Goal: Information Seeking & Learning: Learn about a topic

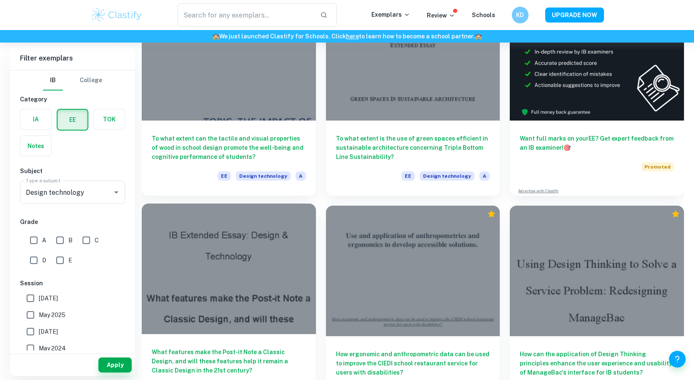
scroll to position [83, 0]
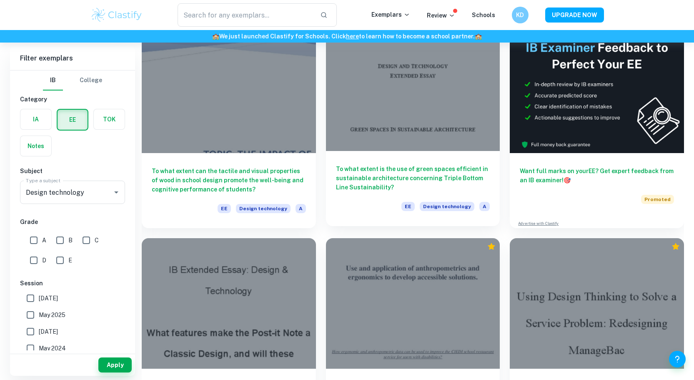
click at [366, 172] on h6 "To what extent is the use of green spaces efficient in sustainable architecture…" at bounding box center [413, 178] width 154 height 28
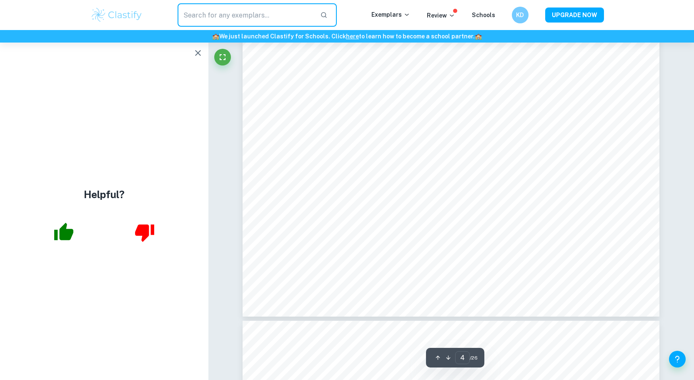
scroll to position [1673, 0]
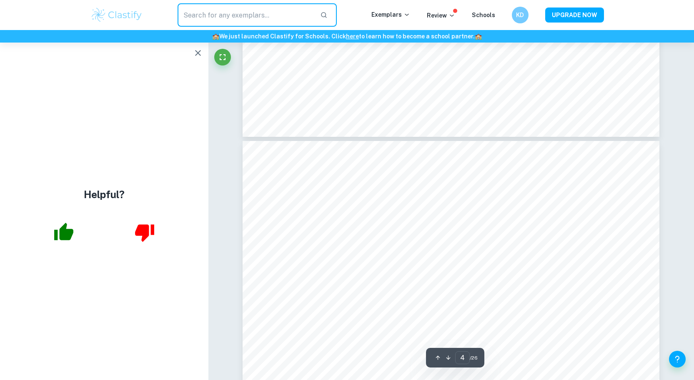
click at [199, 55] on icon "button" at bounding box center [198, 53] width 10 height 10
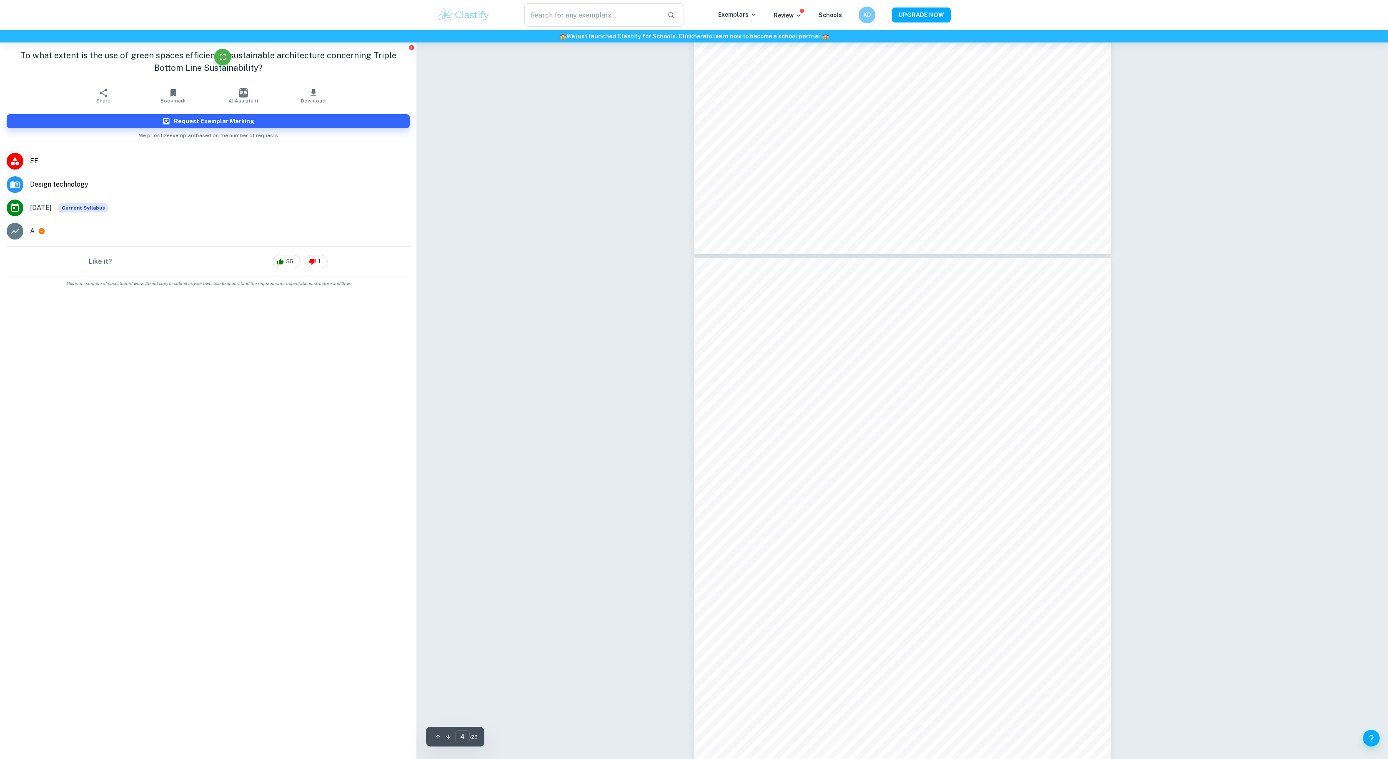
scroll to position [1532, 0]
type input "3"
